Goal: Download file/media

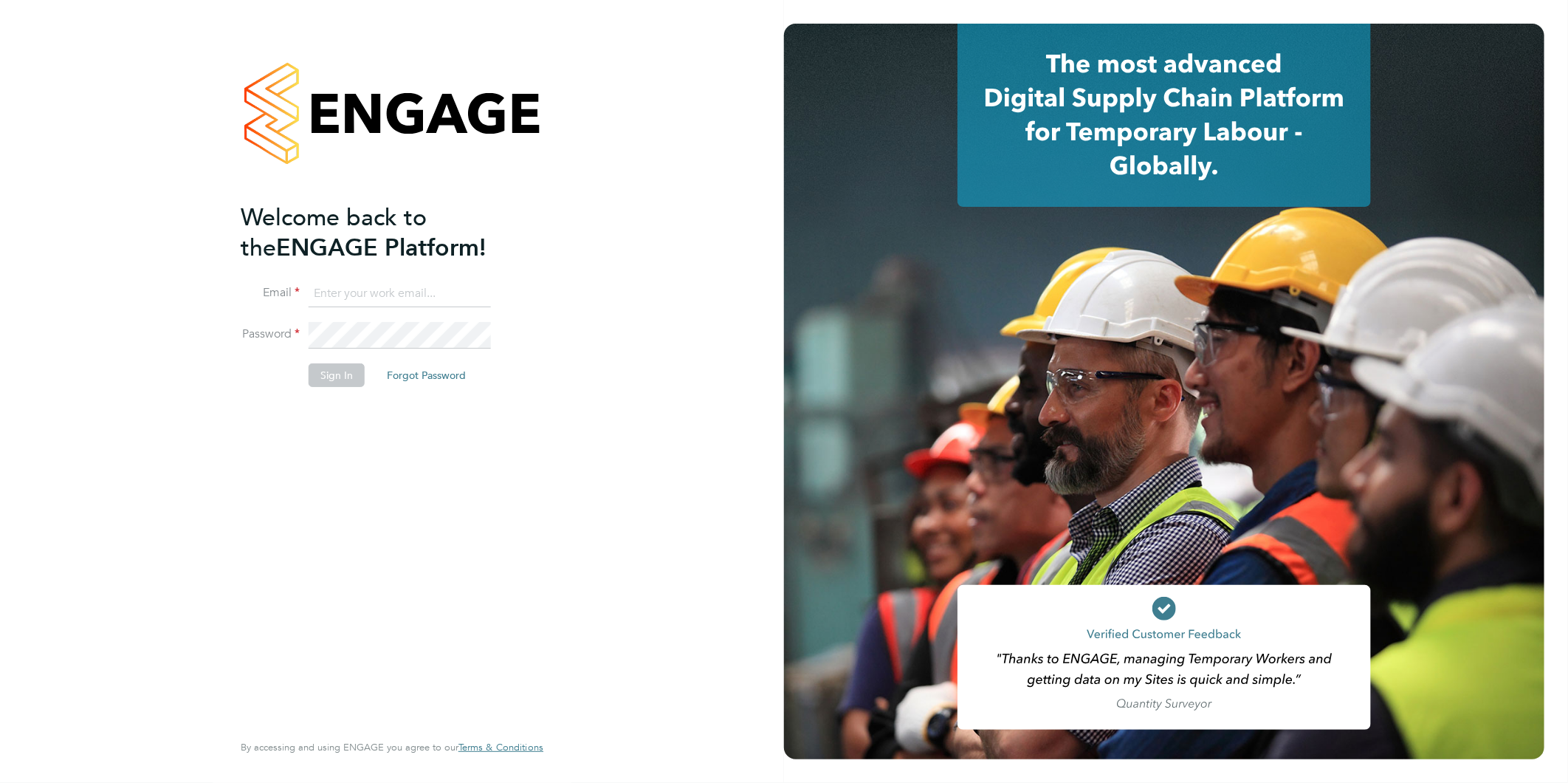
type input "nsc@deltaforcegroup.co.uk"
click at [336, 374] on button "Sign In" at bounding box center [336, 375] width 56 height 24
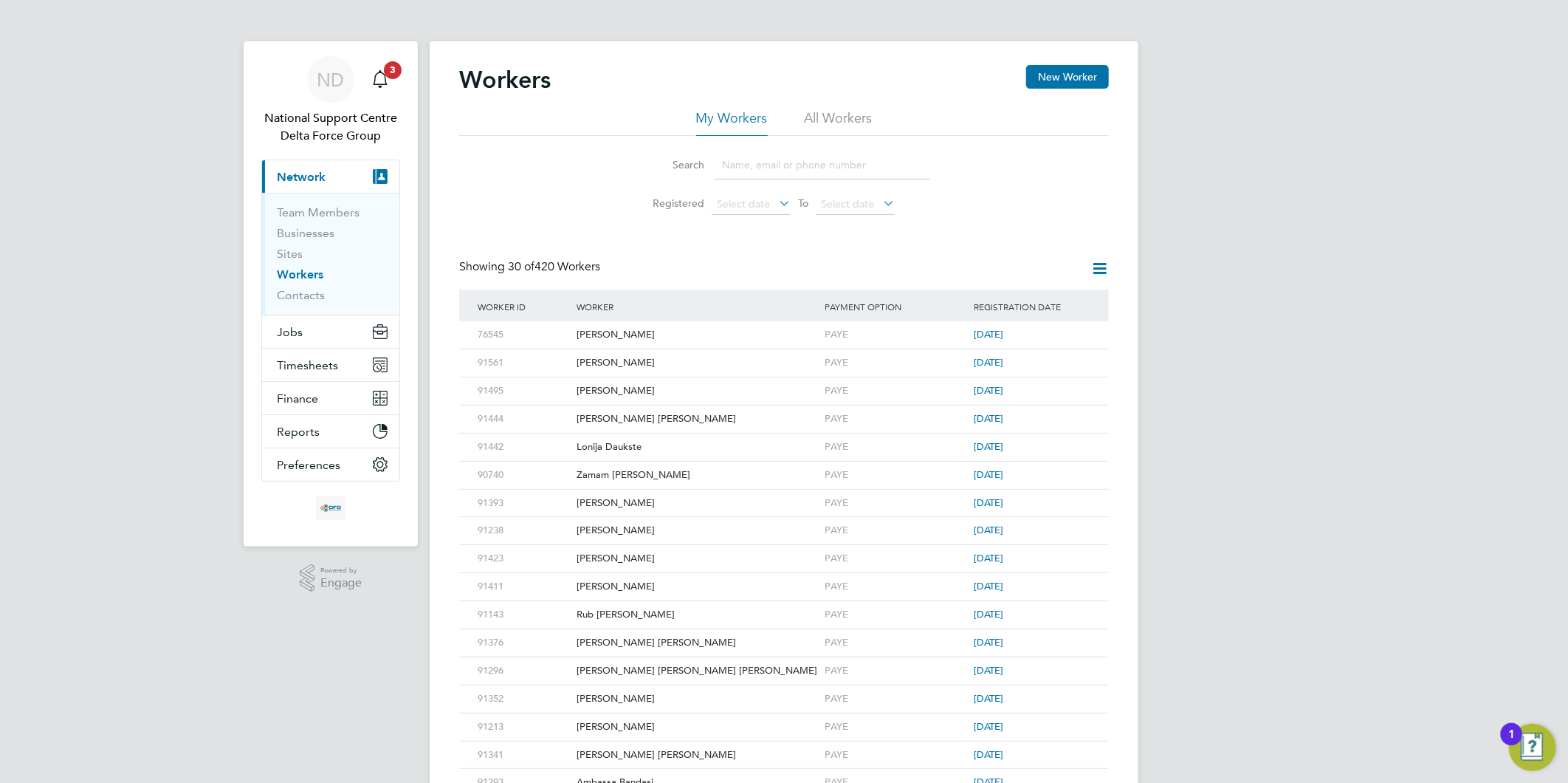
drag, startPoint x: 771, startPoint y: 153, endPoint x: 766, endPoint y: 166, distance: 13.9
click at [771, 153] on input at bounding box center [823, 165] width 216 height 29
paste input "[PERSON_NAME]"
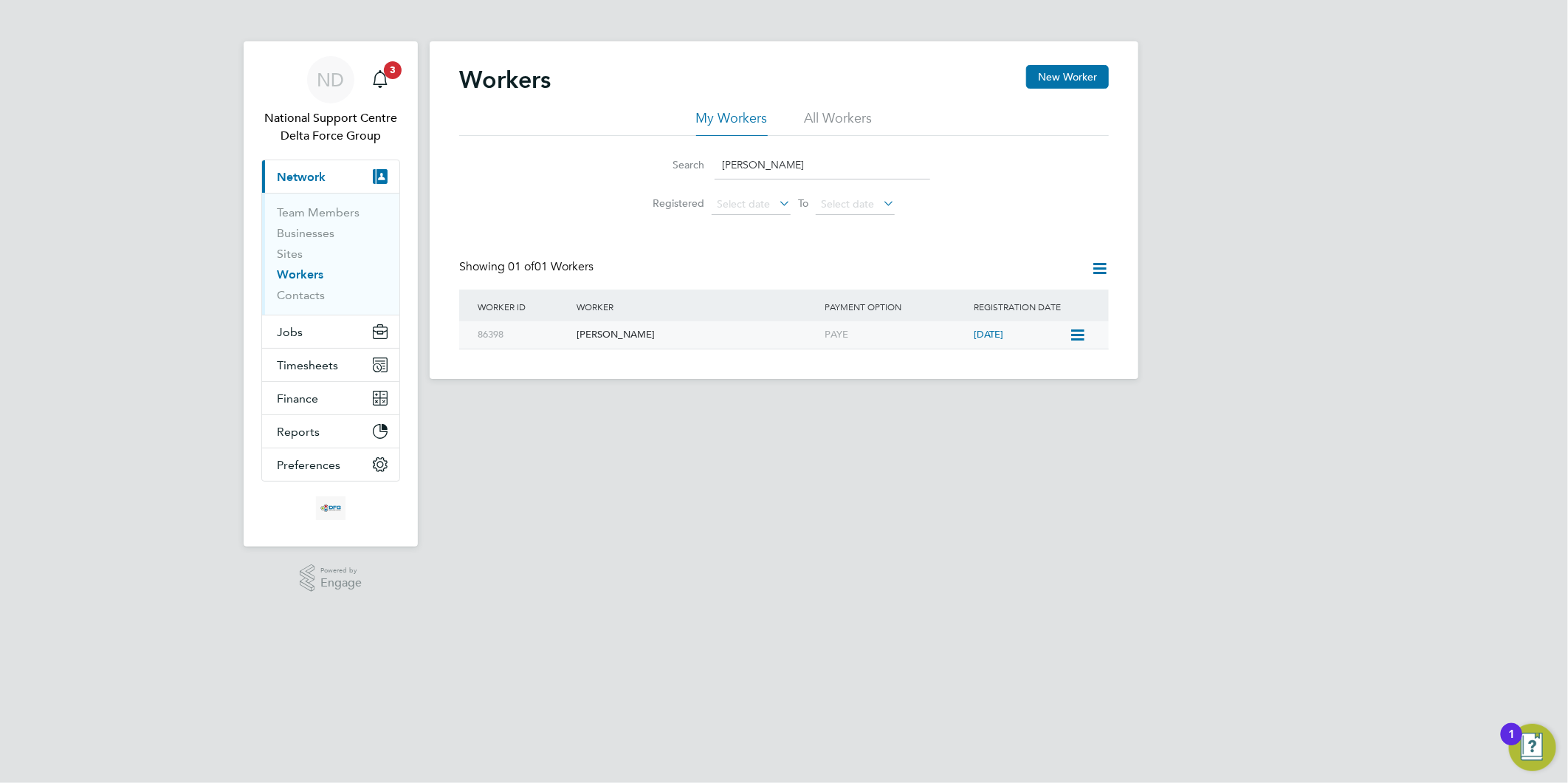
type input "[PERSON_NAME]"
click at [645, 334] on div "[PERSON_NAME]" at bounding box center [697, 334] width 248 height 27
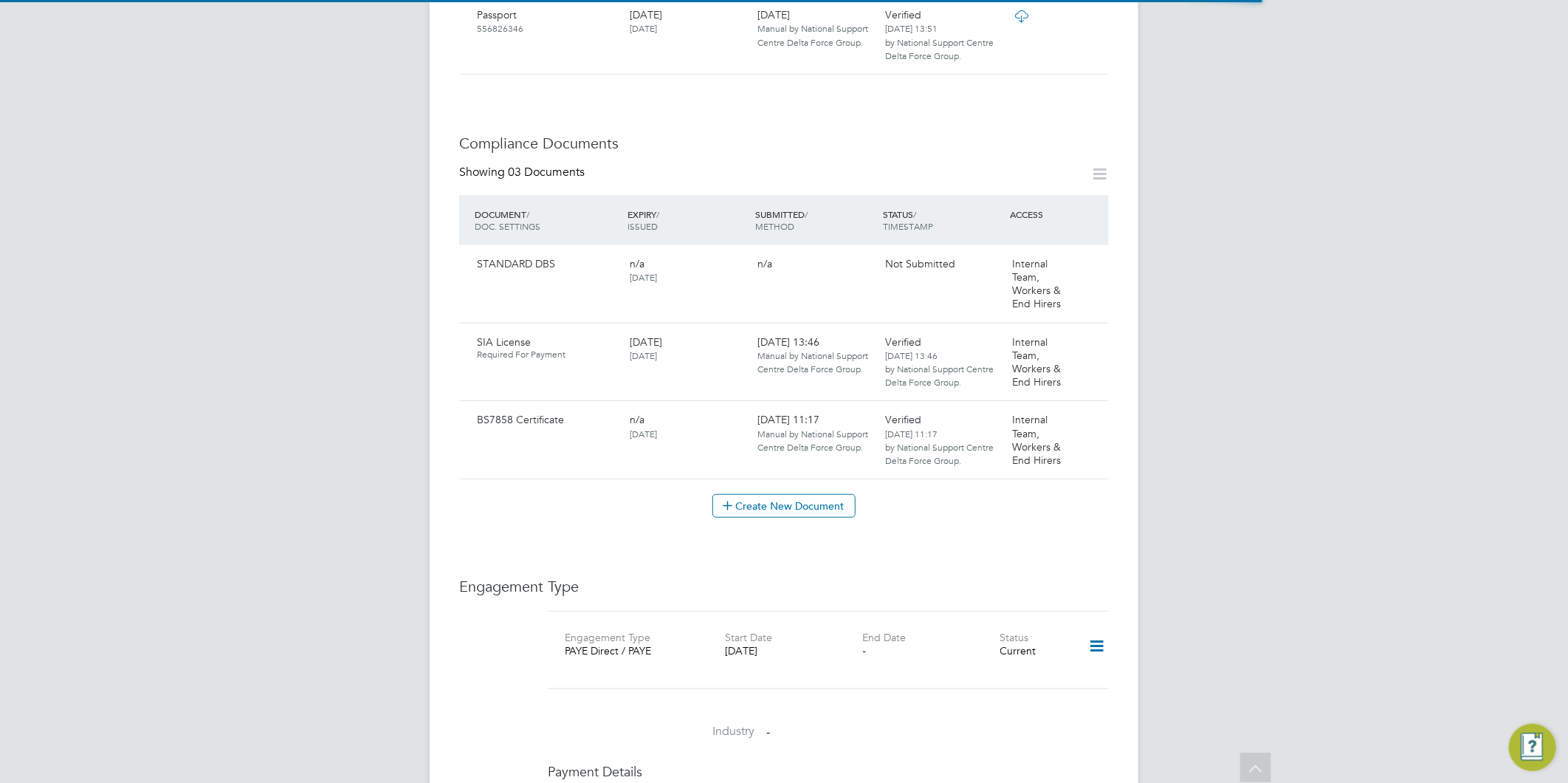
scroll to position [656, 0]
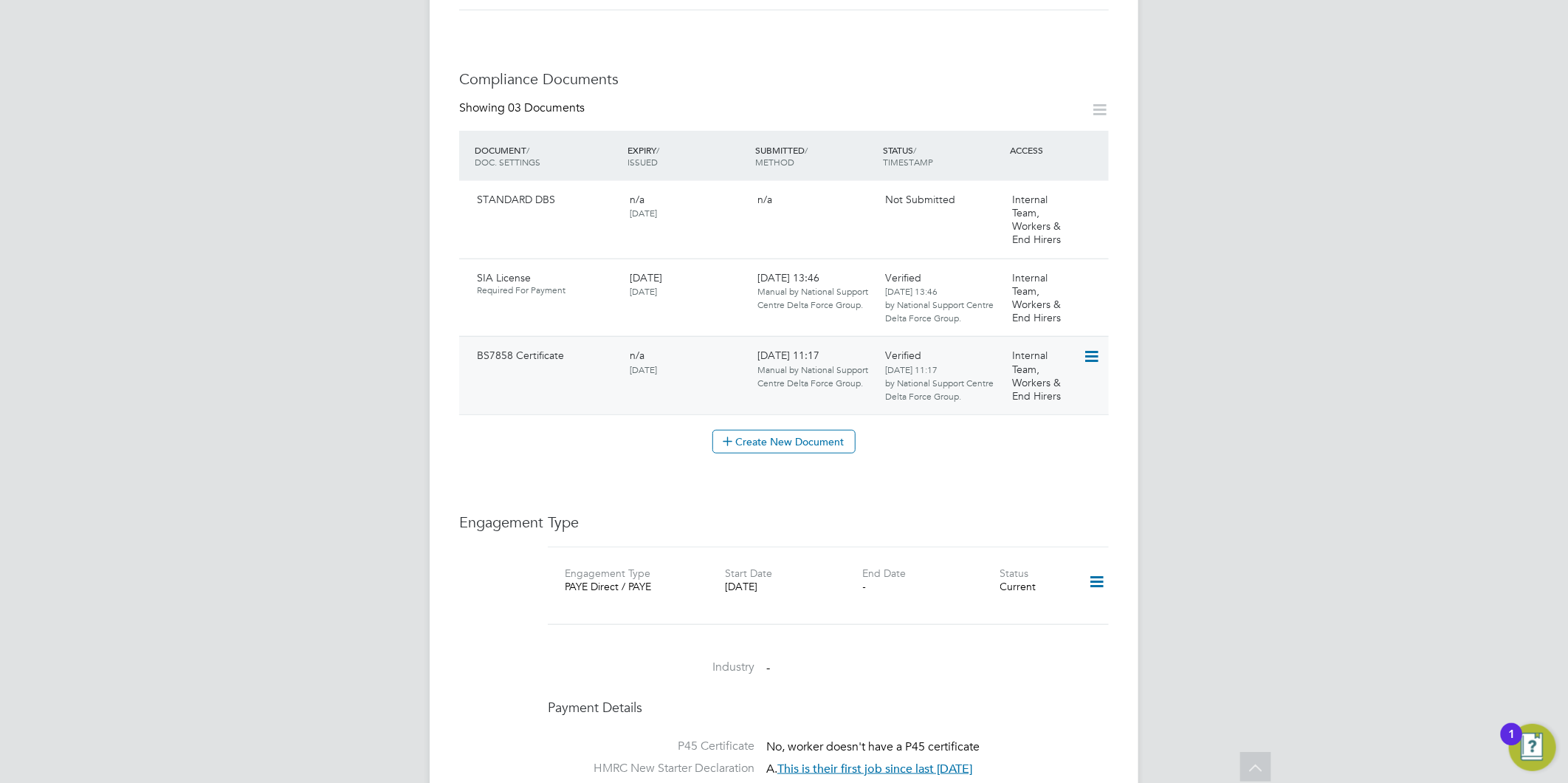
click at [1095, 353] on icon at bounding box center [1091, 357] width 15 height 18
click at [1022, 403] on li "Download Document" at bounding box center [1038, 412] width 117 height 21
